Goal: Find specific page/section: Find specific page/section

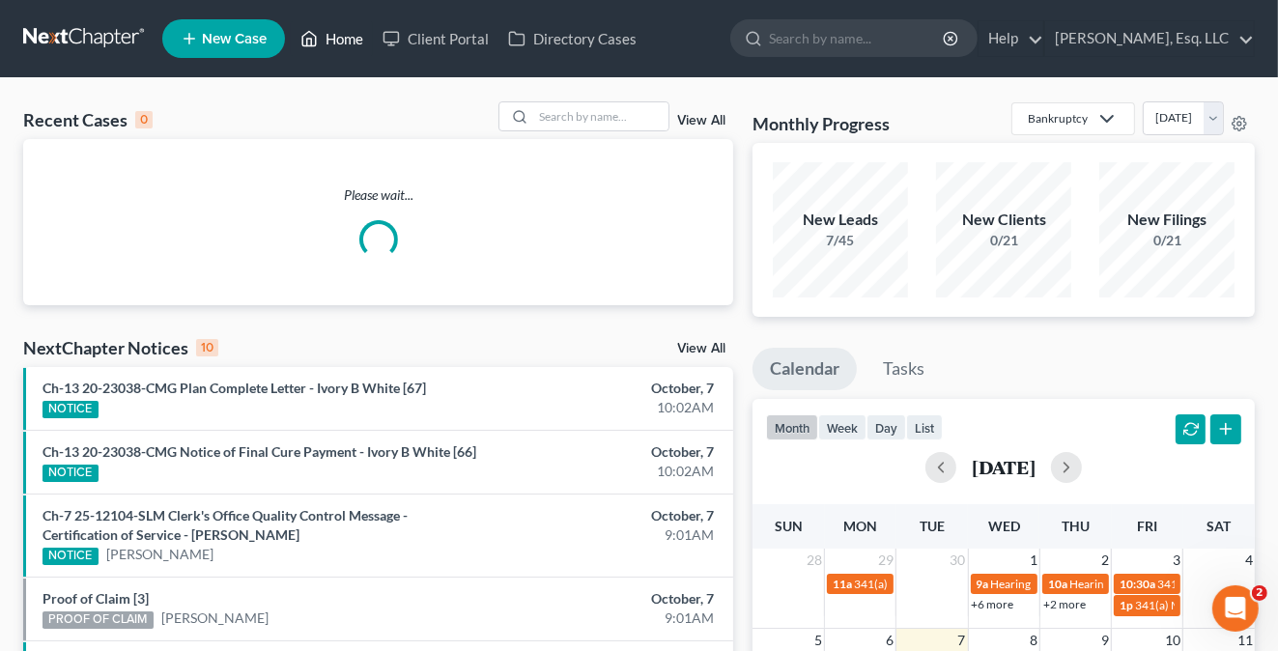
click at [345, 38] on link "Home" at bounding box center [332, 38] width 82 height 35
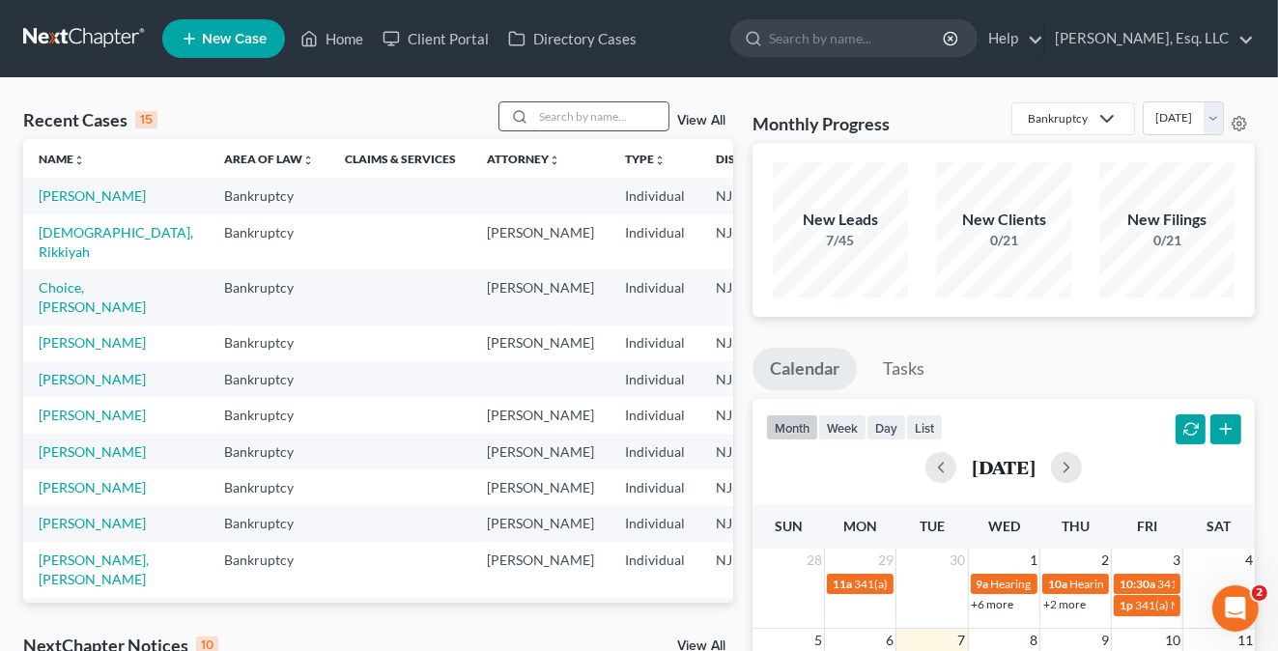
drag, startPoint x: 551, startPoint y: 123, endPoint x: 566, endPoint y: 125, distance: 14.6
click at [551, 123] on input "search" at bounding box center [600, 116] width 135 height 28
type input "brown"
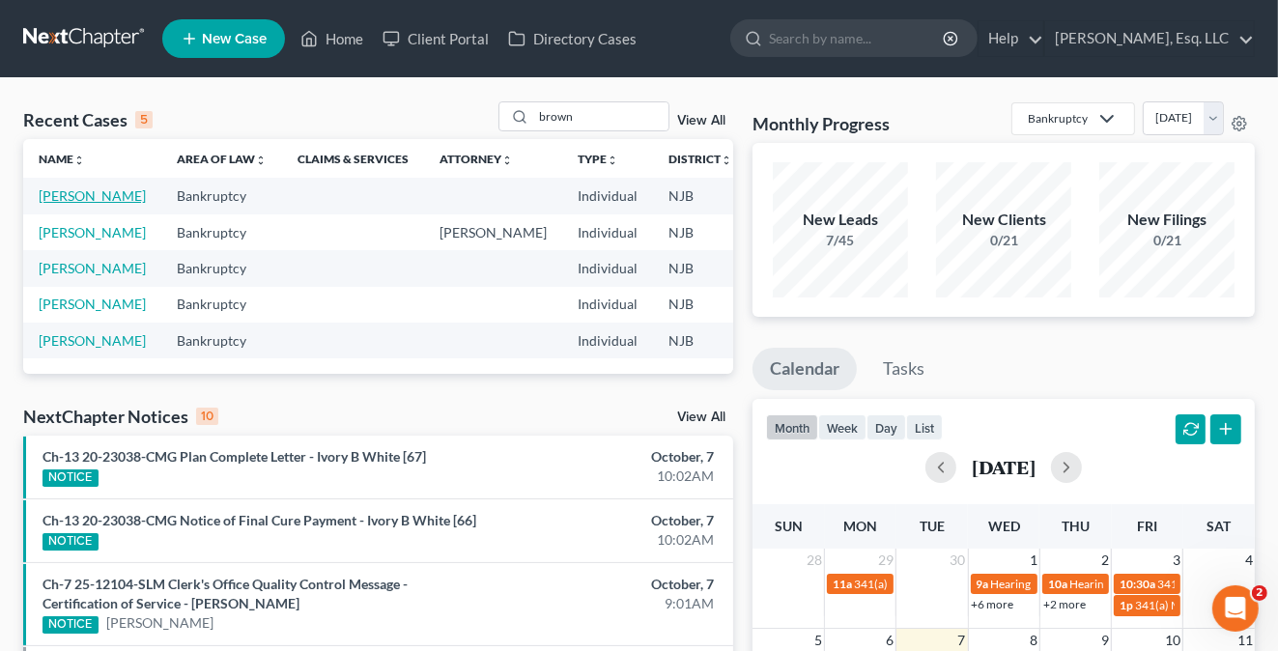
click at [56, 195] on link "[PERSON_NAME]" at bounding box center [92, 195] width 107 height 16
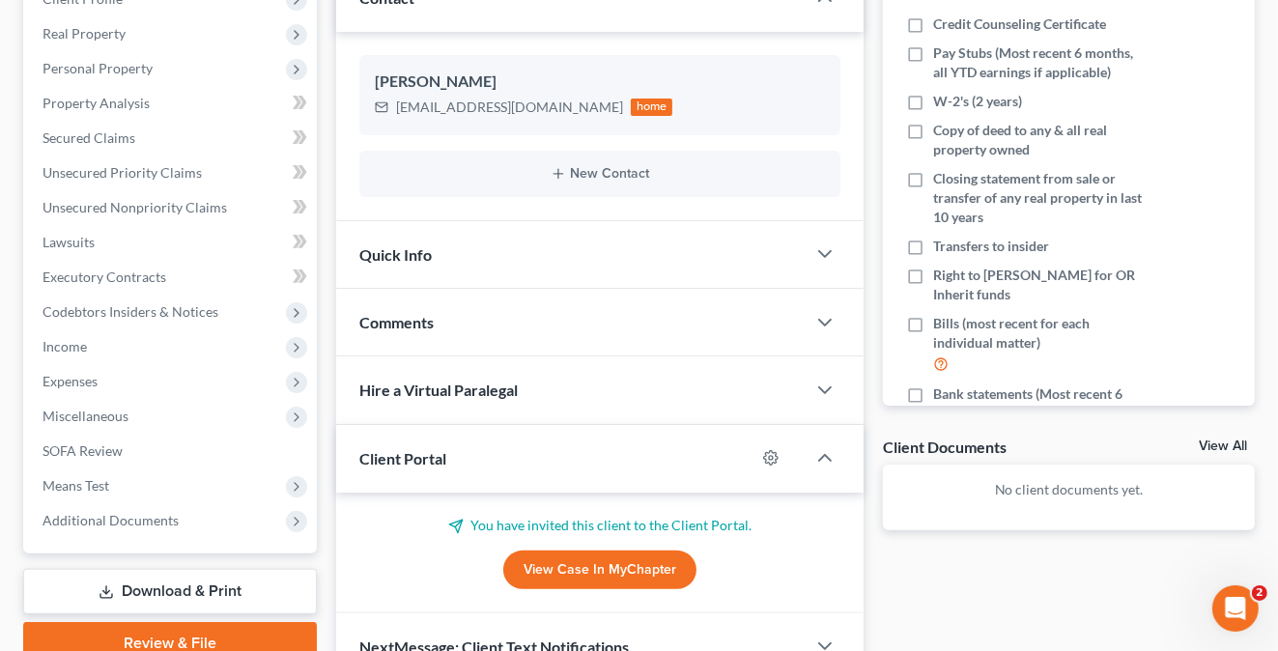
scroll to position [290, 0]
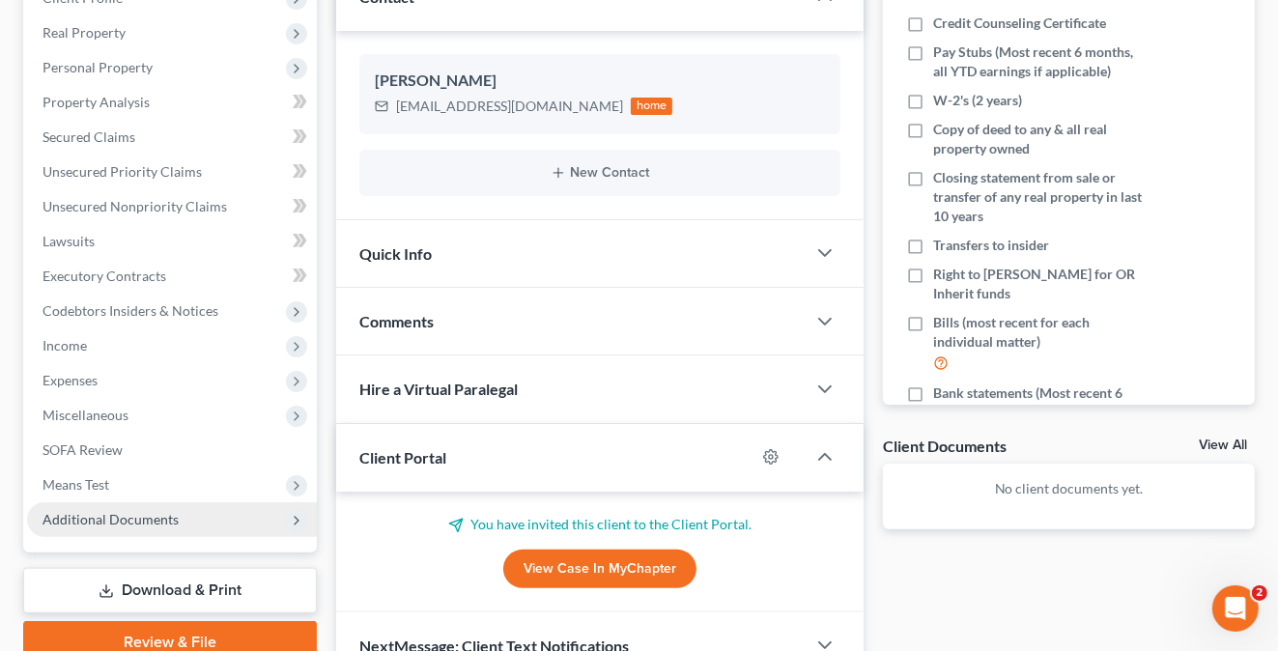
click at [131, 509] on span "Additional Documents" at bounding box center [172, 519] width 290 height 35
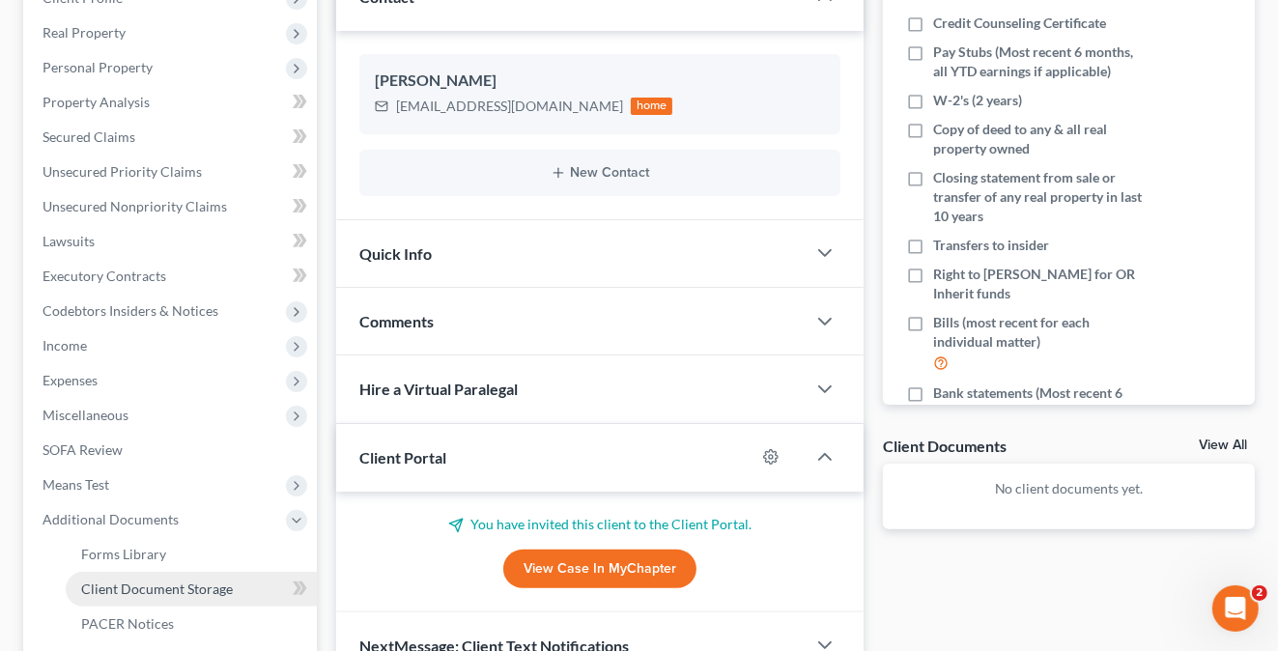
click at [154, 584] on span "Client Document Storage" at bounding box center [157, 588] width 152 height 16
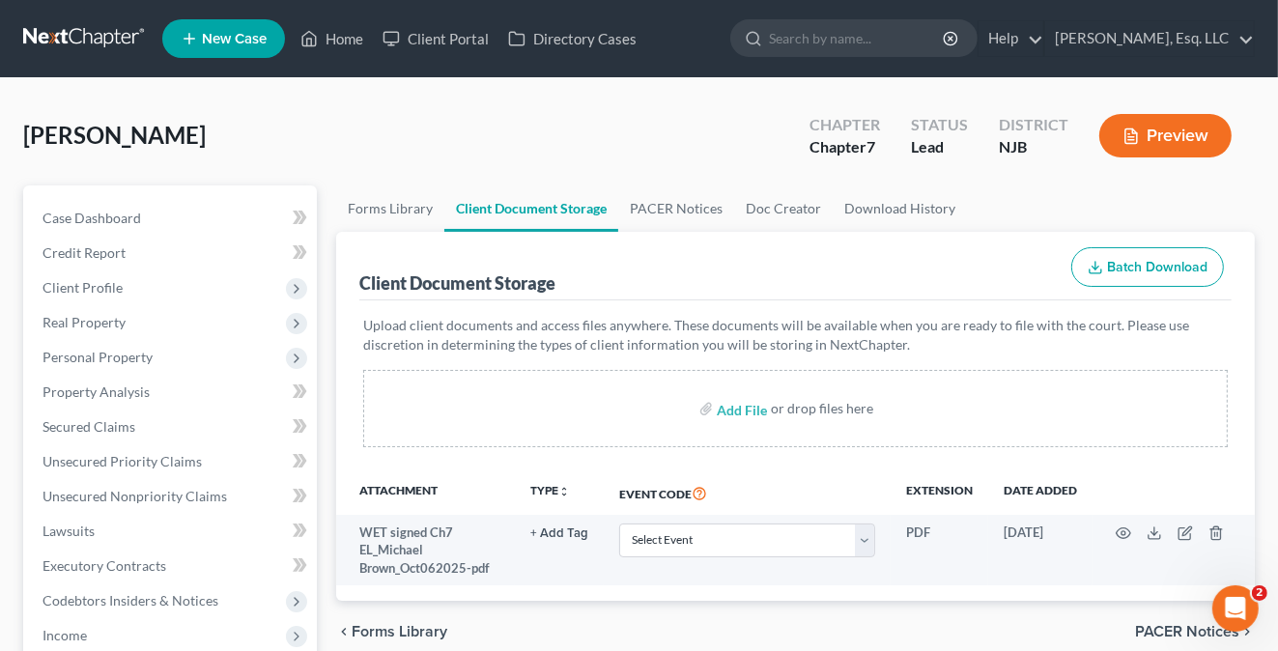
drag, startPoint x: 89, startPoint y: 101, endPoint x: 127, endPoint y: 99, distance: 38.7
click at [89, 101] on div "[PERSON_NAME] Upgraded Chapter Chapter 7 Status Lead District [GEOGRAPHIC_DATA]…" at bounding box center [638, 143] width 1231 height 84
